Goal: Information Seeking & Learning: Compare options

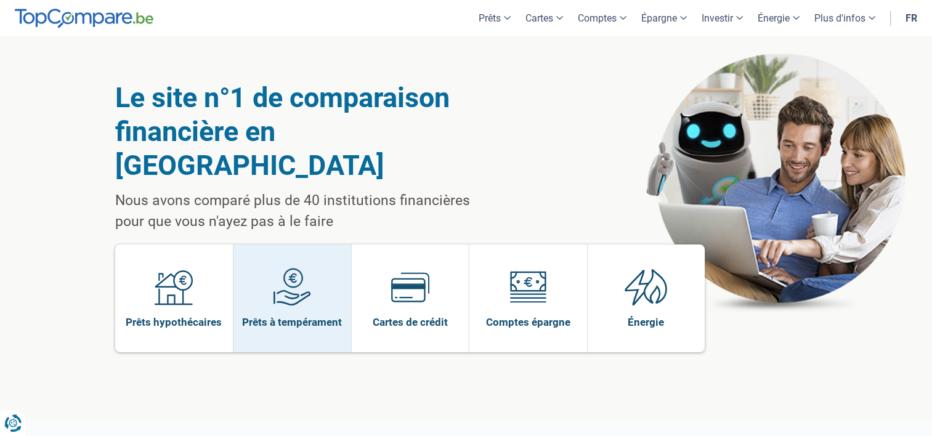
click at [286, 315] on span "Prêts à tempérament" at bounding box center [292, 322] width 100 height 14
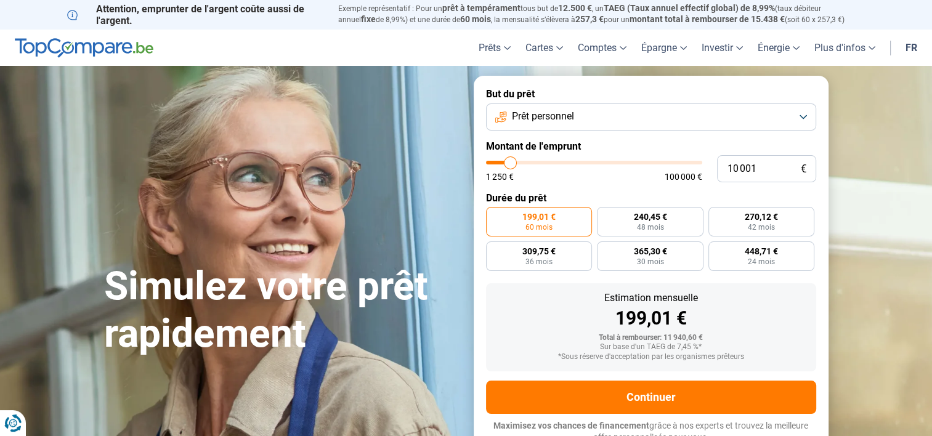
click at [631, 123] on button "Prêt personnel" at bounding box center [651, 117] width 330 height 27
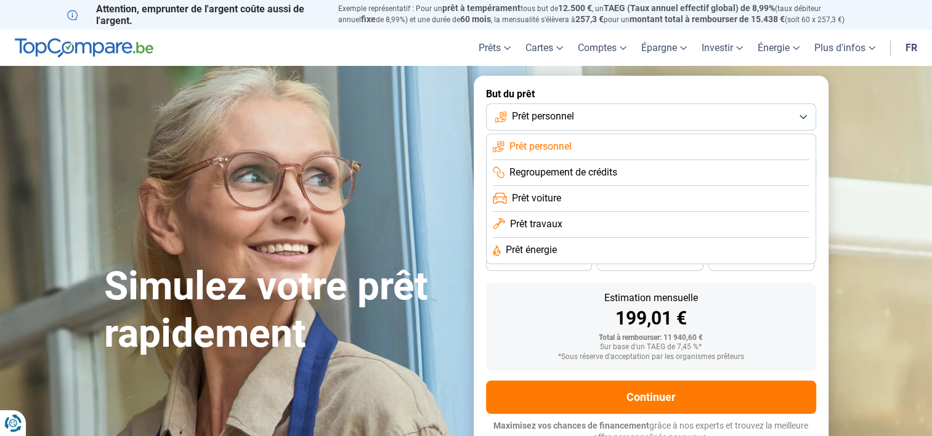
click at [631, 123] on button "Prêt personnel" at bounding box center [651, 117] width 330 height 27
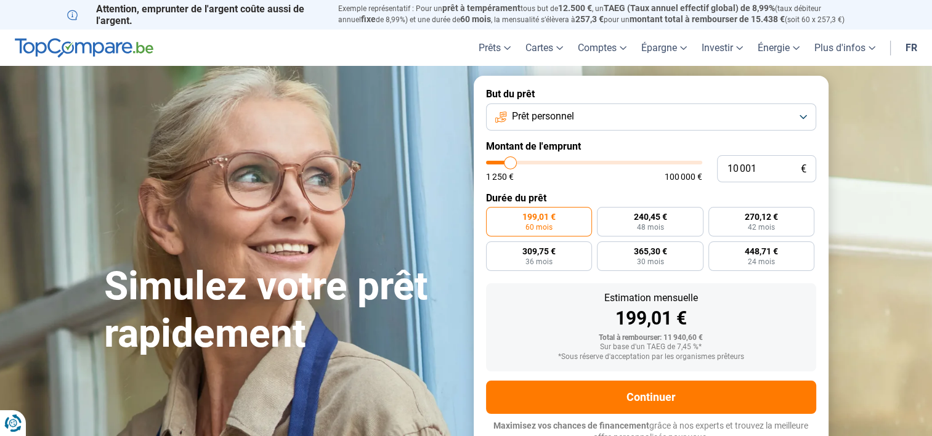
type input "11 000"
type input "11000"
type input "11 500"
type input "11500"
type input "12 000"
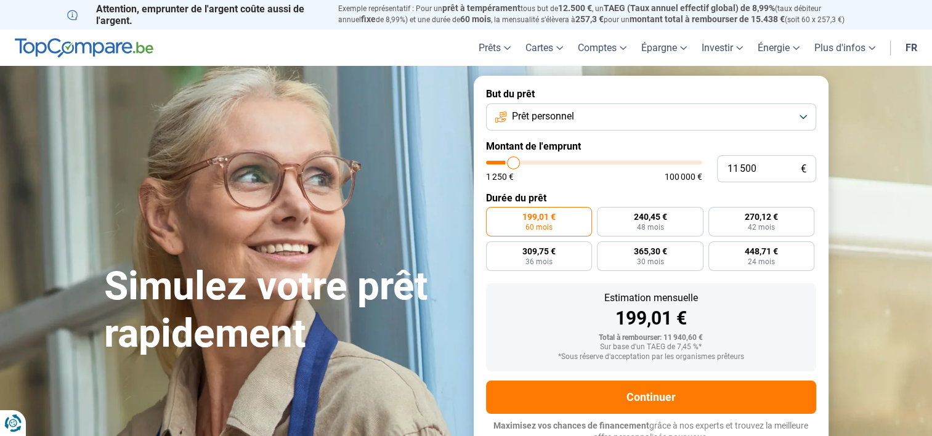
type input "12000"
type input "12 250"
type input "12250"
type input "12 500"
type input "12500"
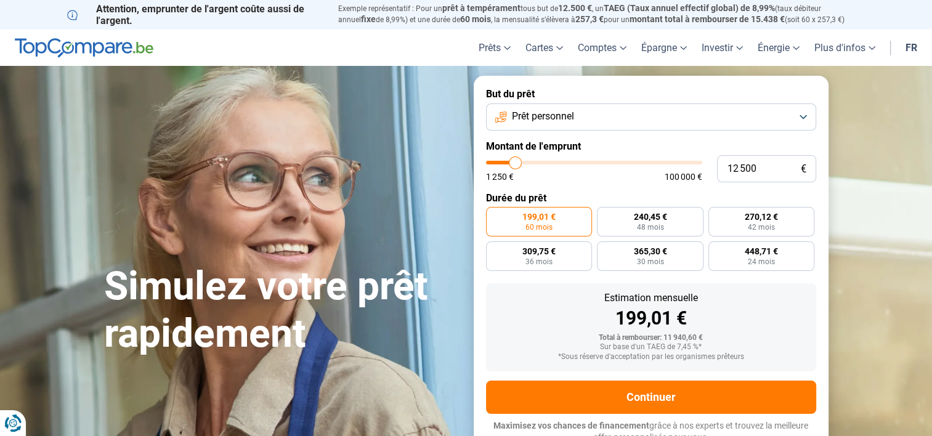
type input "12 000"
type input "12000"
type input "11 500"
type input "11500"
type input "11 000"
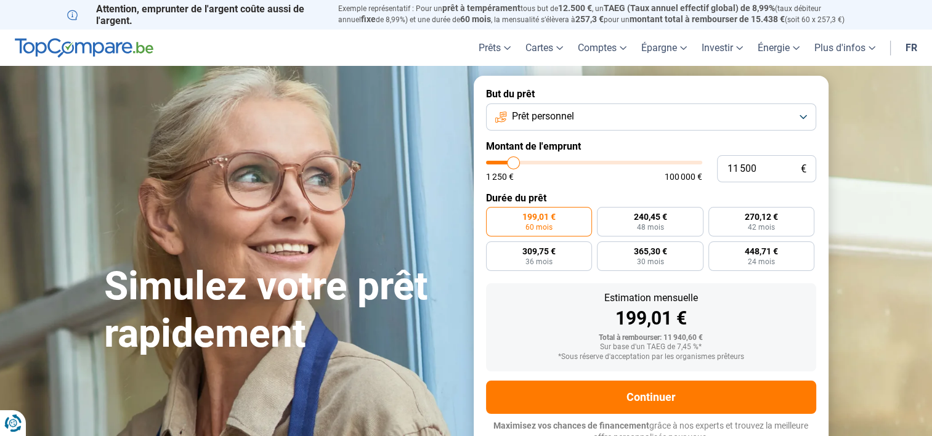
type input "11000"
type input "10 750"
type input "10750"
type input "10 250"
type input "10250"
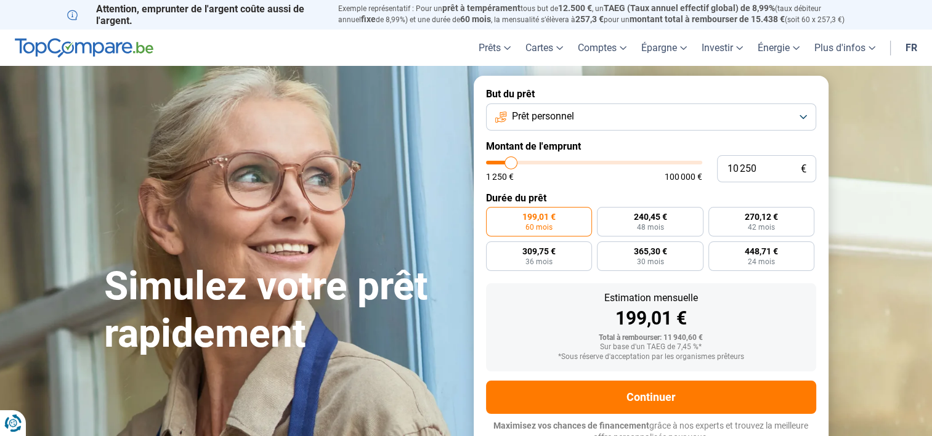
type input "9 750"
type input "9750"
type input "9 250"
type input "9250"
type input "8 750"
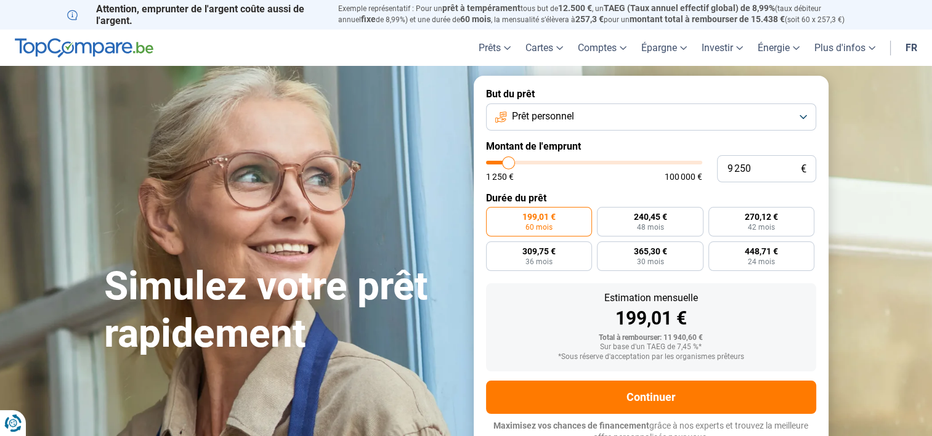
type input "8750"
type input "8 500"
type input "8500"
type input "8 250"
type input "8250"
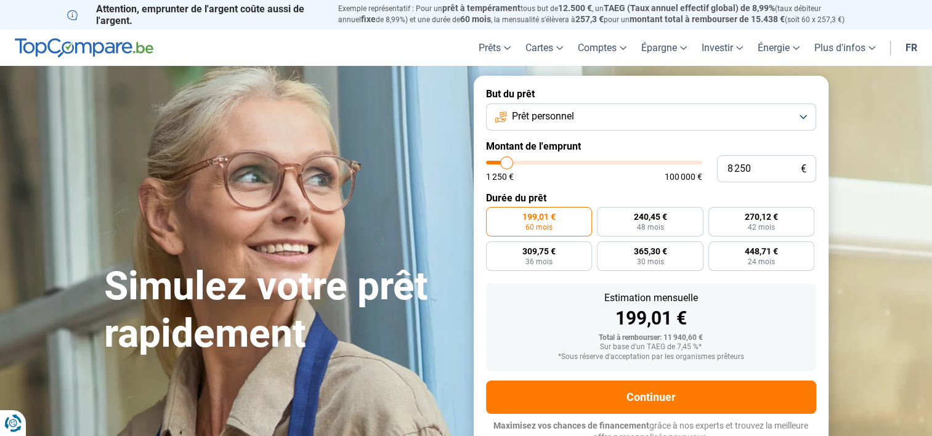
type input "8 000"
type input "8000"
type input "7 750"
type input "7750"
type input "7 250"
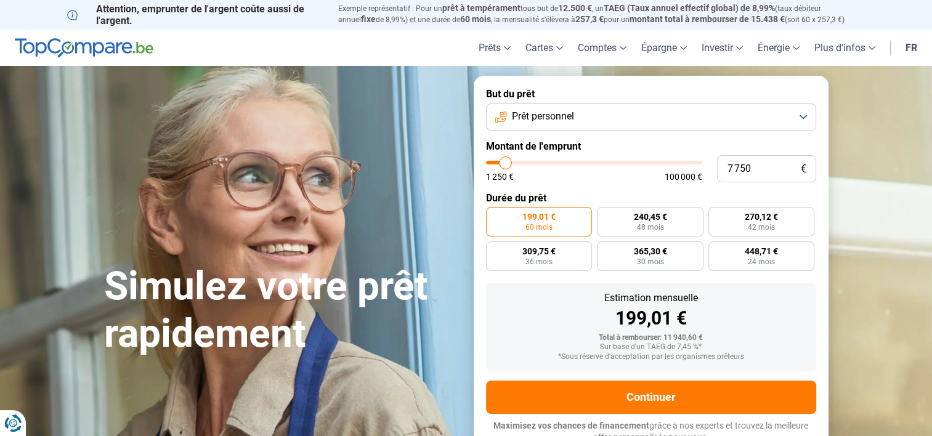
type input "7250"
type input "7 000"
type input "7000"
type input "6 750"
type input "6750"
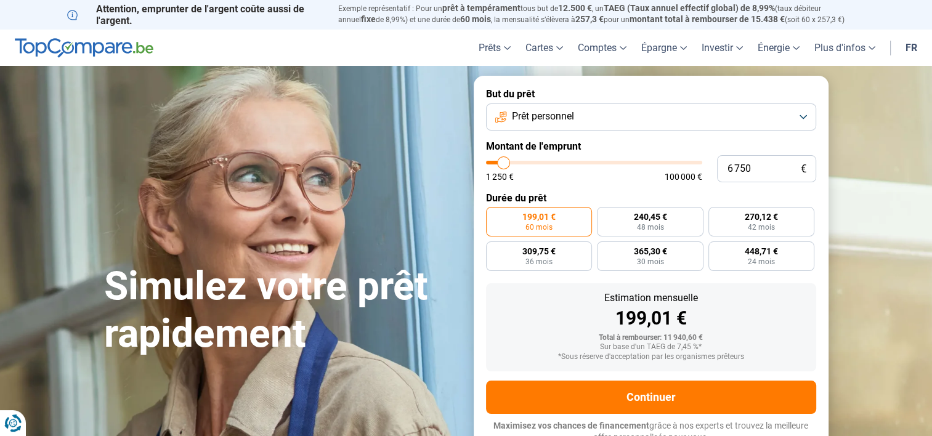
type input "6 000"
type input "6000"
type input "5 750"
type input "5750"
type input "5 500"
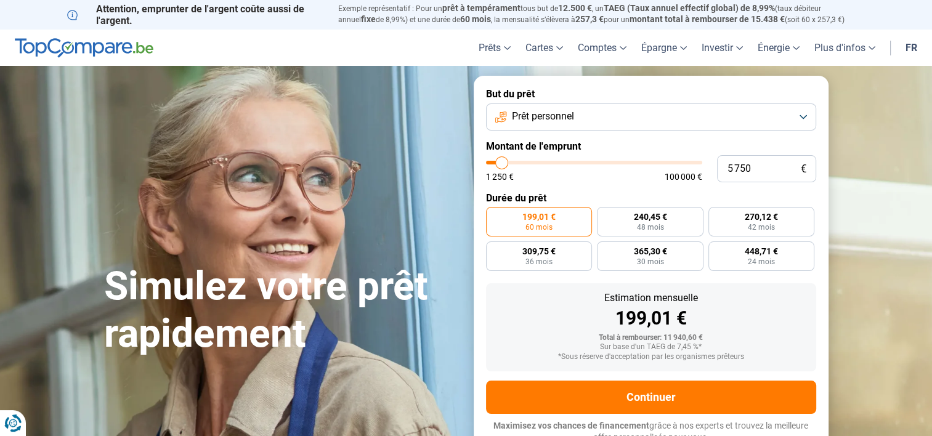
type input "5500"
type input "5 250"
type input "5250"
type input "5 000"
type input "5000"
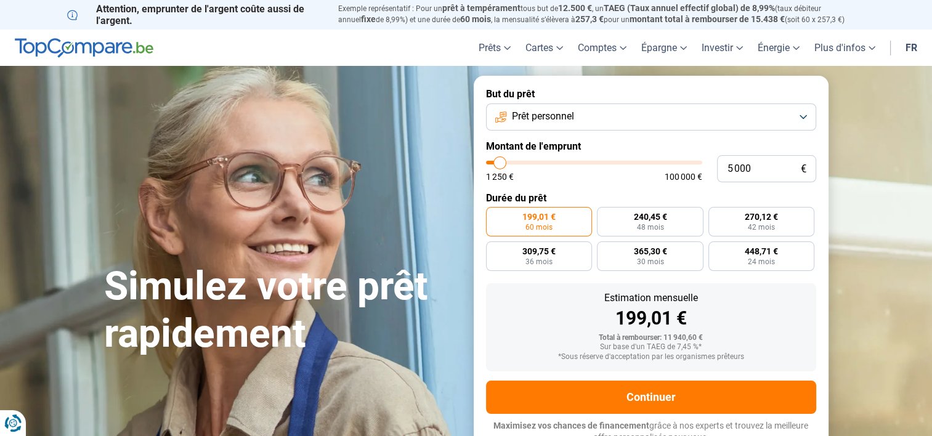
type input "4 750"
type input "4750"
type input "4 500"
type input "4500"
type input "4 250"
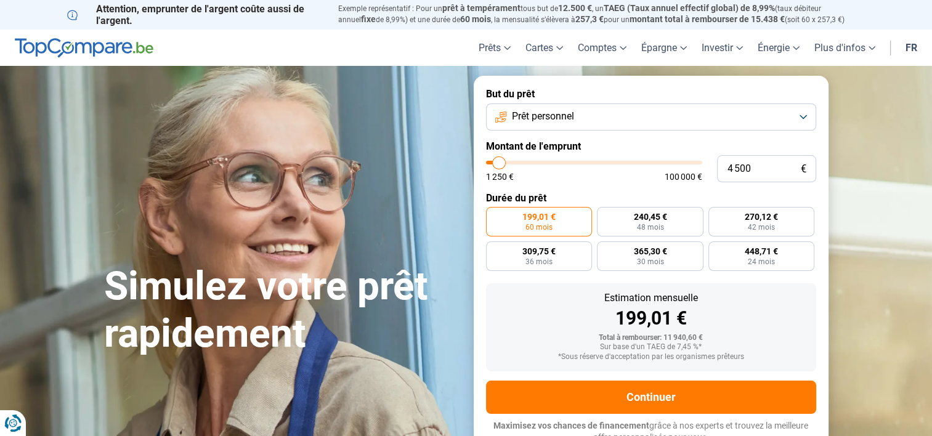
type input "4250"
type input "3 750"
type input "3750"
type input "3 250"
type input "3250"
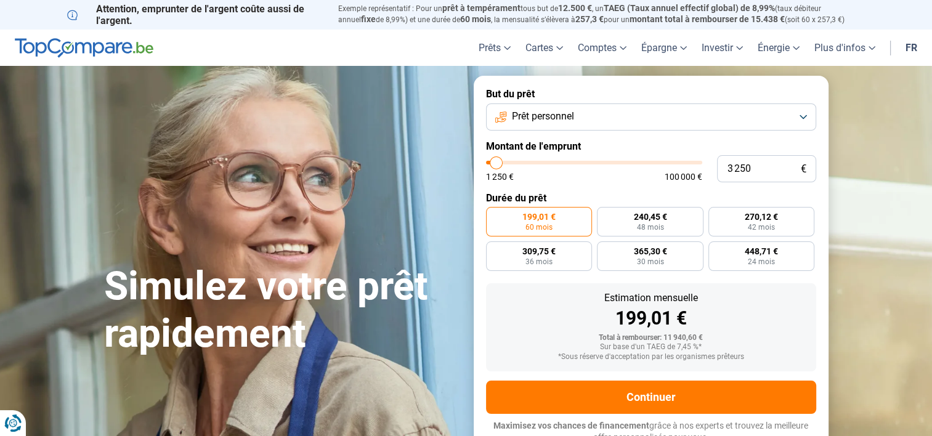
type input "3 500"
drag, startPoint x: 512, startPoint y: 164, endPoint x: 497, endPoint y: 163, distance: 14.9
type input "3500"
click at [497, 163] on input "range" at bounding box center [594, 163] width 216 height 4
radio input "true"
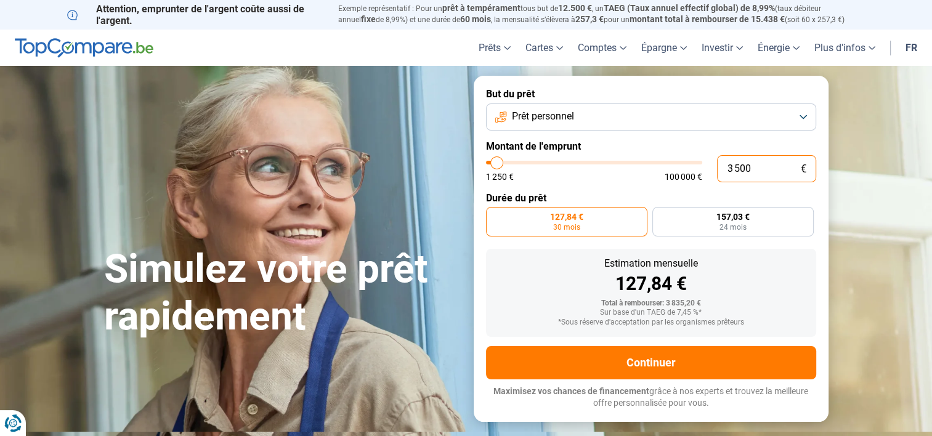
drag, startPoint x: 761, startPoint y: 167, endPoint x: 615, endPoint y: 177, distance: 146.4
click at [615, 177] on div "3 500 € 1 250 € 100 000 €" at bounding box center [651, 168] width 330 height 27
type input "4"
type input "1250"
type input "40"
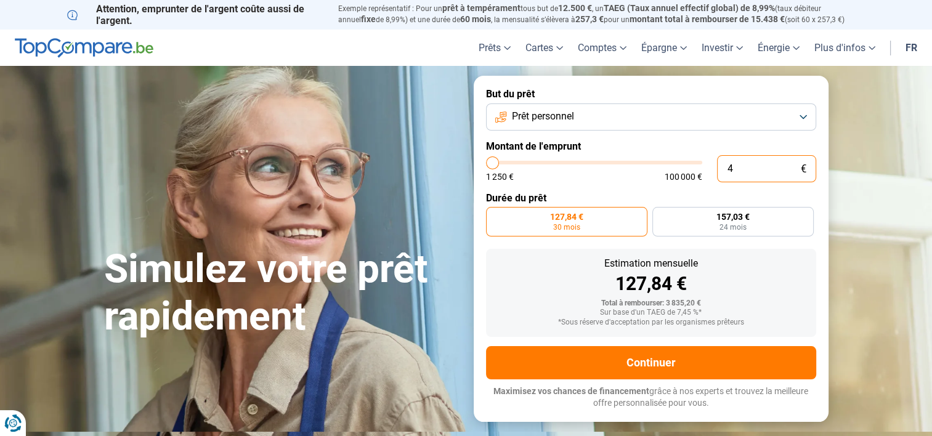
type input "1250"
type input "400"
type input "1250"
type input "4 000"
type input "4000"
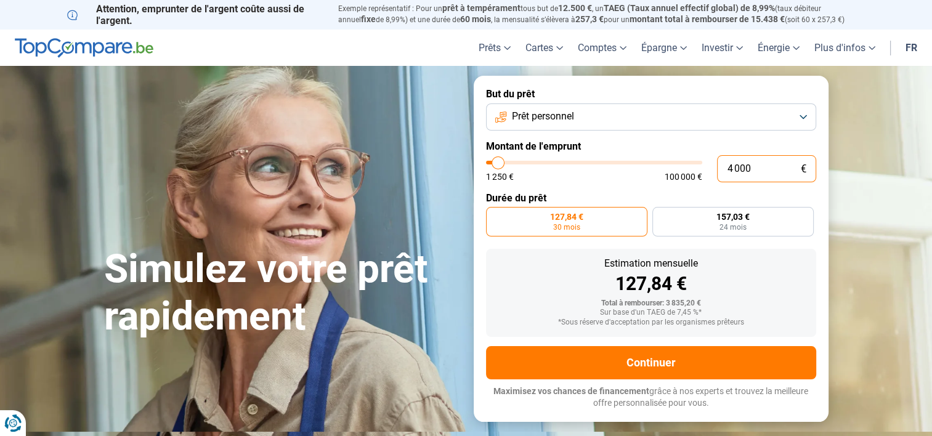
radio input "false"
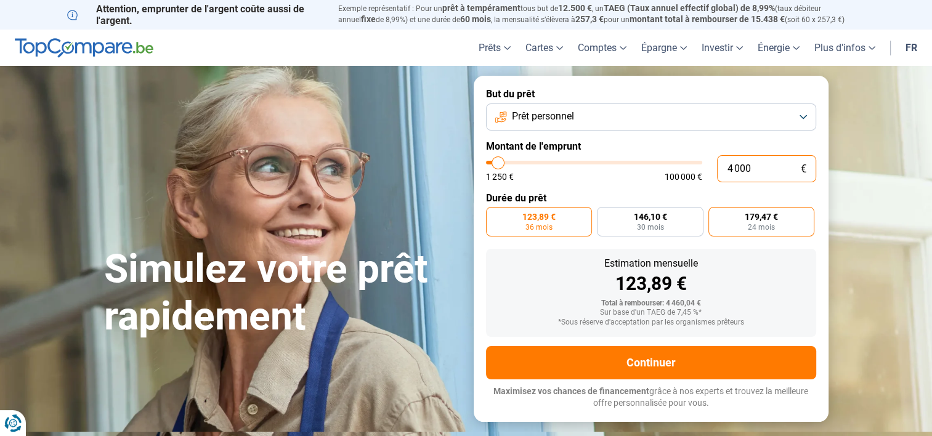
type input "4 000"
click at [773, 219] on span "179,47 €" at bounding box center [761, 217] width 33 height 9
click at [717, 215] on input "179,47 € 24 mois" at bounding box center [713, 211] width 8 height 8
radio input "true"
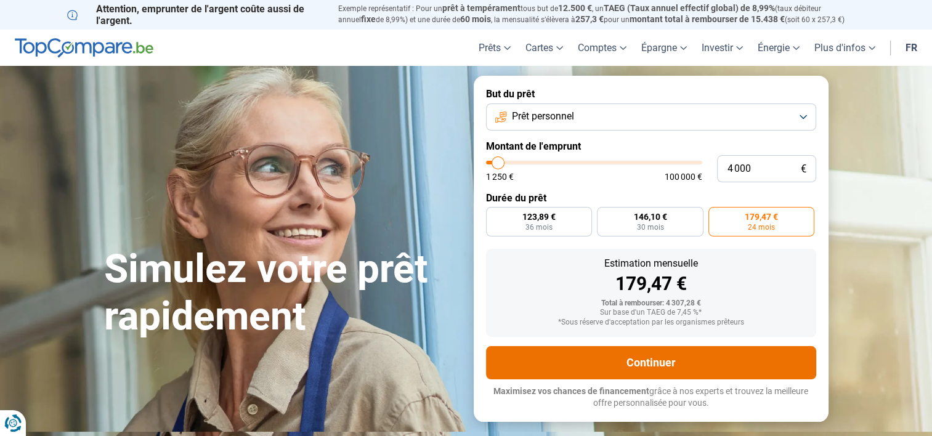
click at [678, 366] on button "Continuer" at bounding box center [651, 362] width 330 height 33
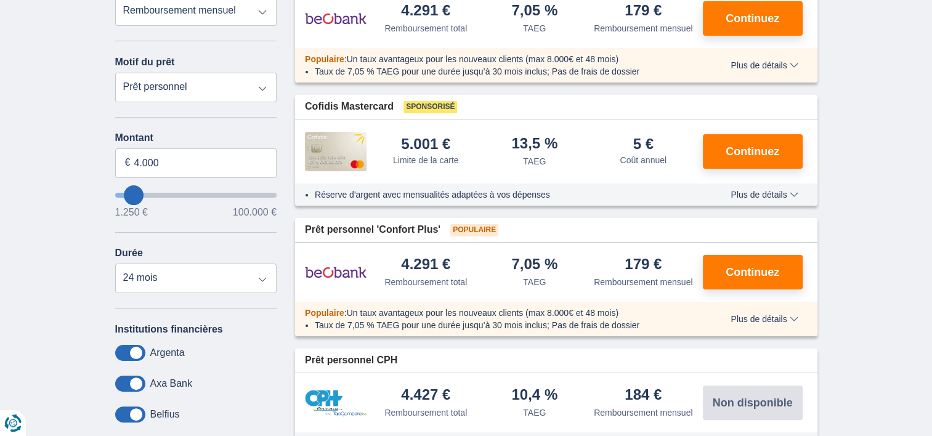
scroll to position [102, 0]
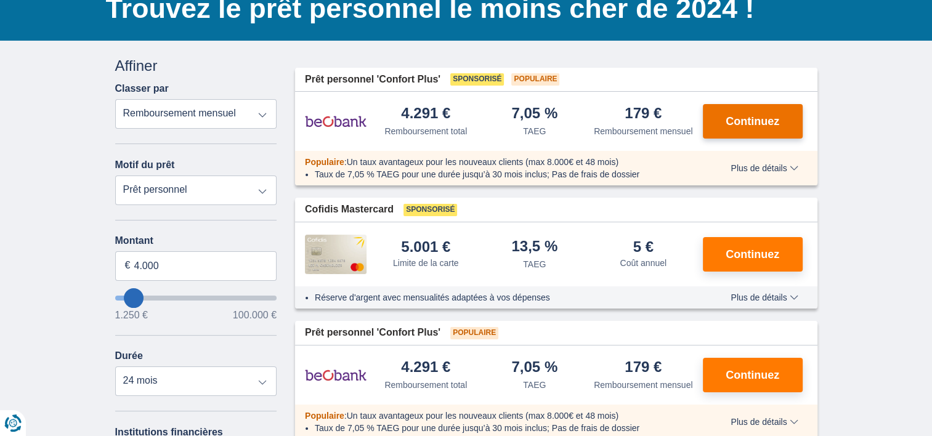
click at [757, 116] on span "Continuez" at bounding box center [753, 121] width 54 height 11
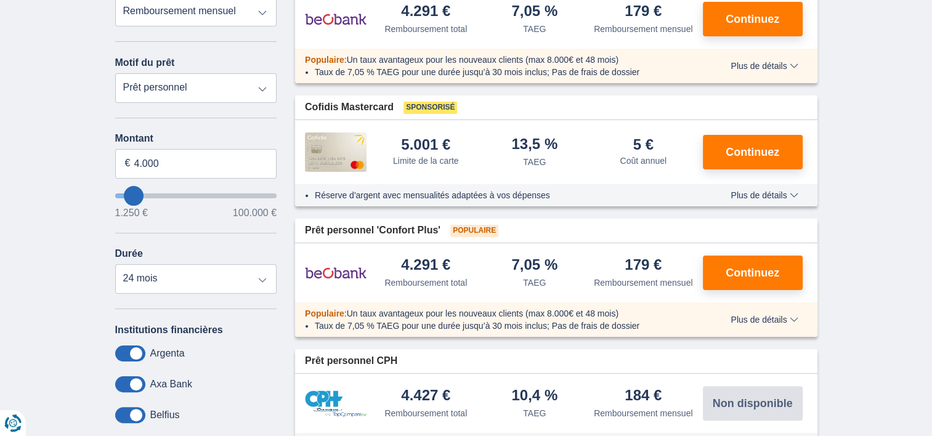
scroll to position [205, 0]
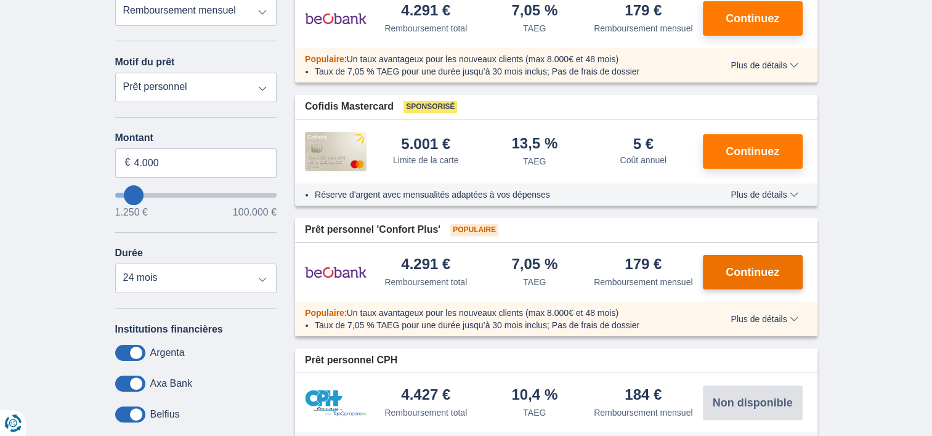
click at [766, 269] on span "Continuez" at bounding box center [753, 272] width 54 height 11
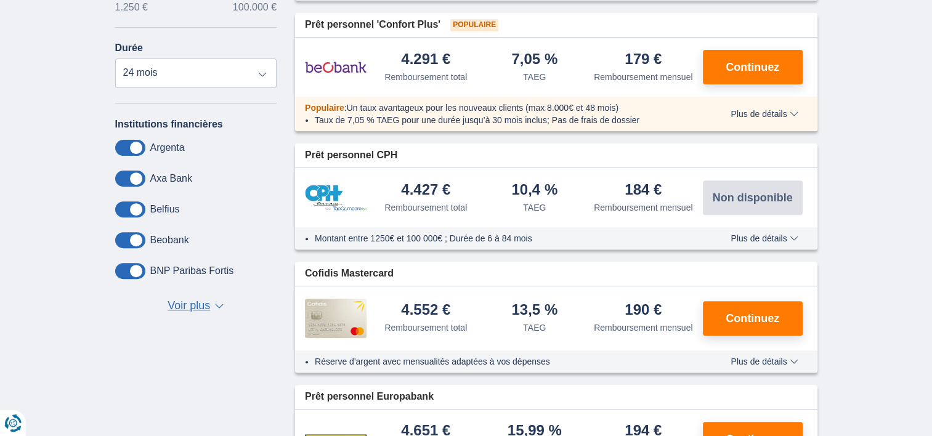
scroll to position [308, 0]
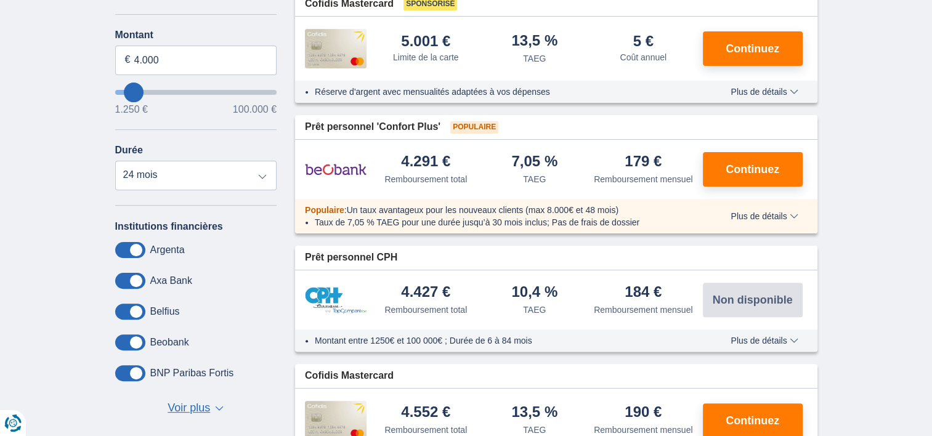
click at [769, 208] on div "Populaire : Un taux avantageux pour les nouveaux clients (max 8.000€ et 48 mois…" at bounding box center [556, 216] width 522 height 35
click at [771, 217] on span "Plus de détails" at bounding box center [764, 216] width 67 height 9
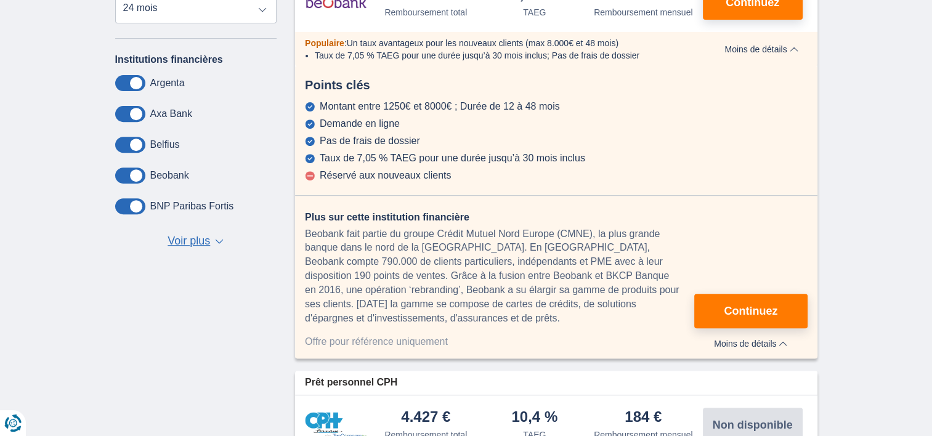
scroll to position [513, 0]
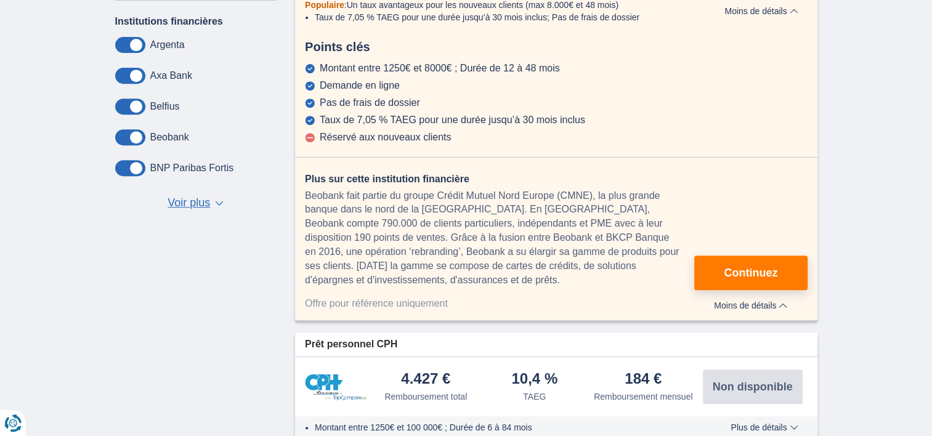
click at [184, 199] on span "Voir plus" at bounding box center [189, 203] width 43 height 16
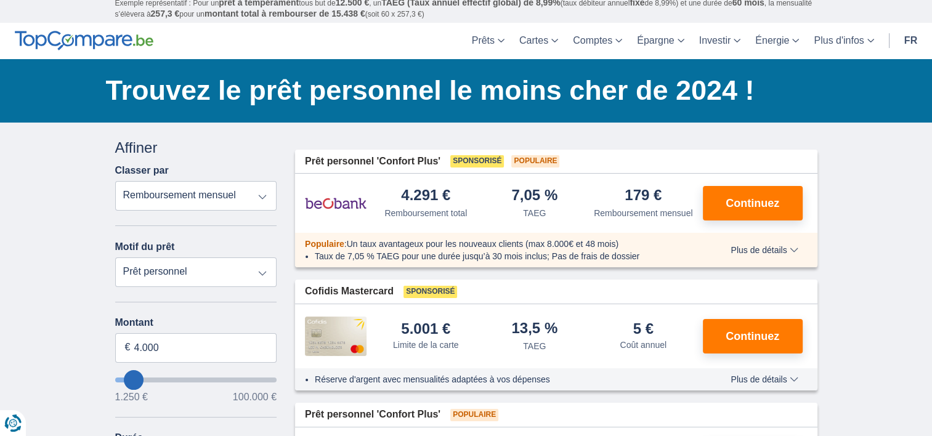
scroll to position [0, 0]
